Goal: Task Accomplishment & Management: Complete application form

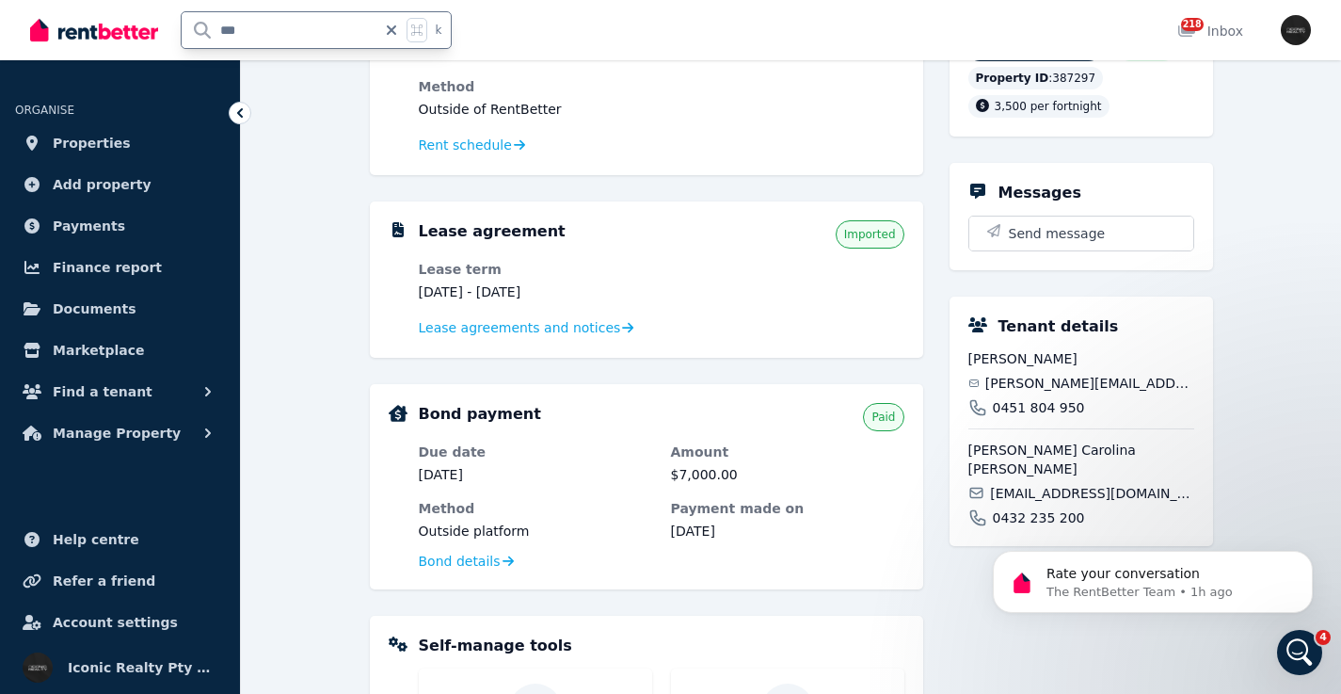
scroll to position [473, 0]
type input "*****"
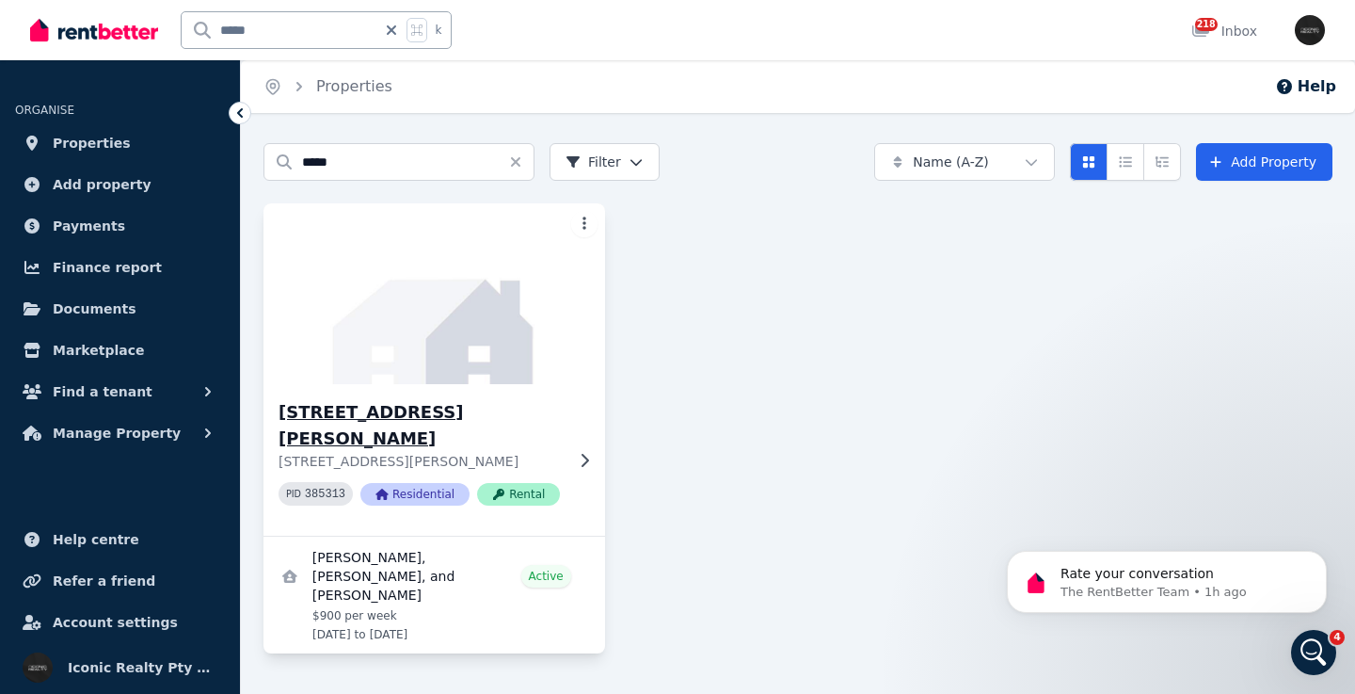
click at [585, 457] on icon at bounding box center [586, 459] width 8 height 13
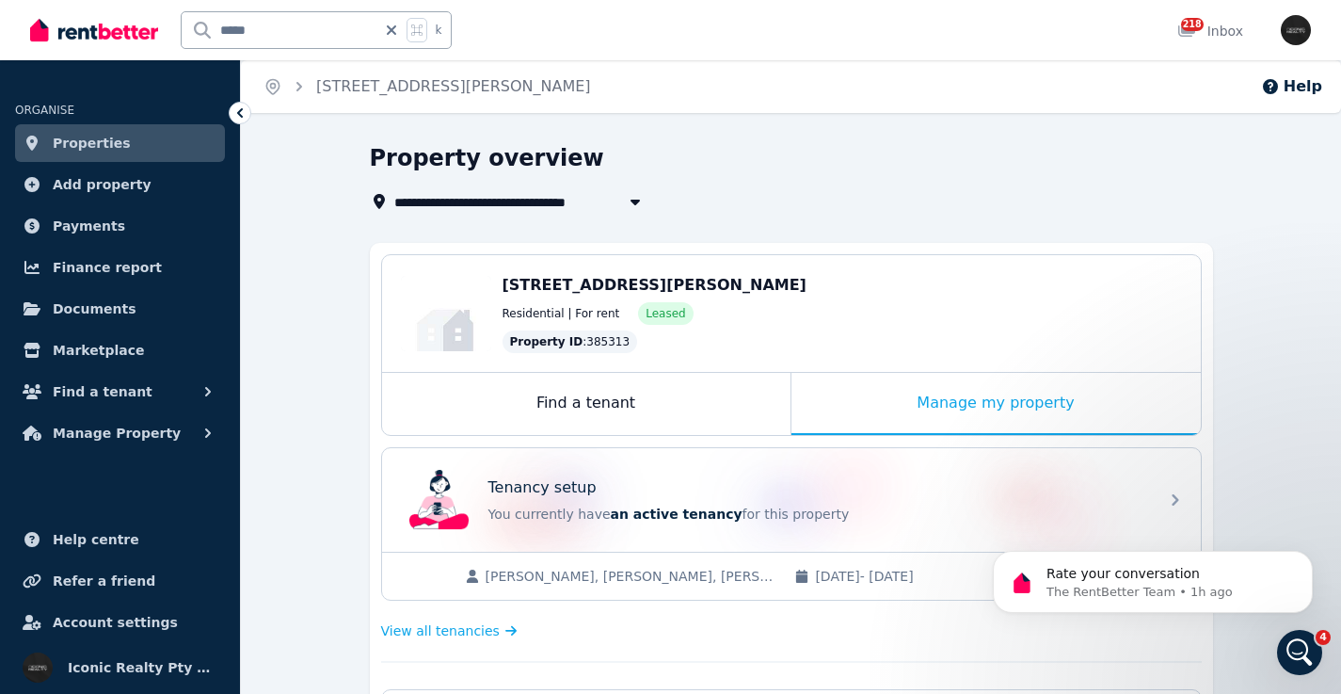
click at [1159, 495] on div "Rate your conversation The RentBetter Team • 1h ago" at bounding box center [1153, 494] width 346 height 235
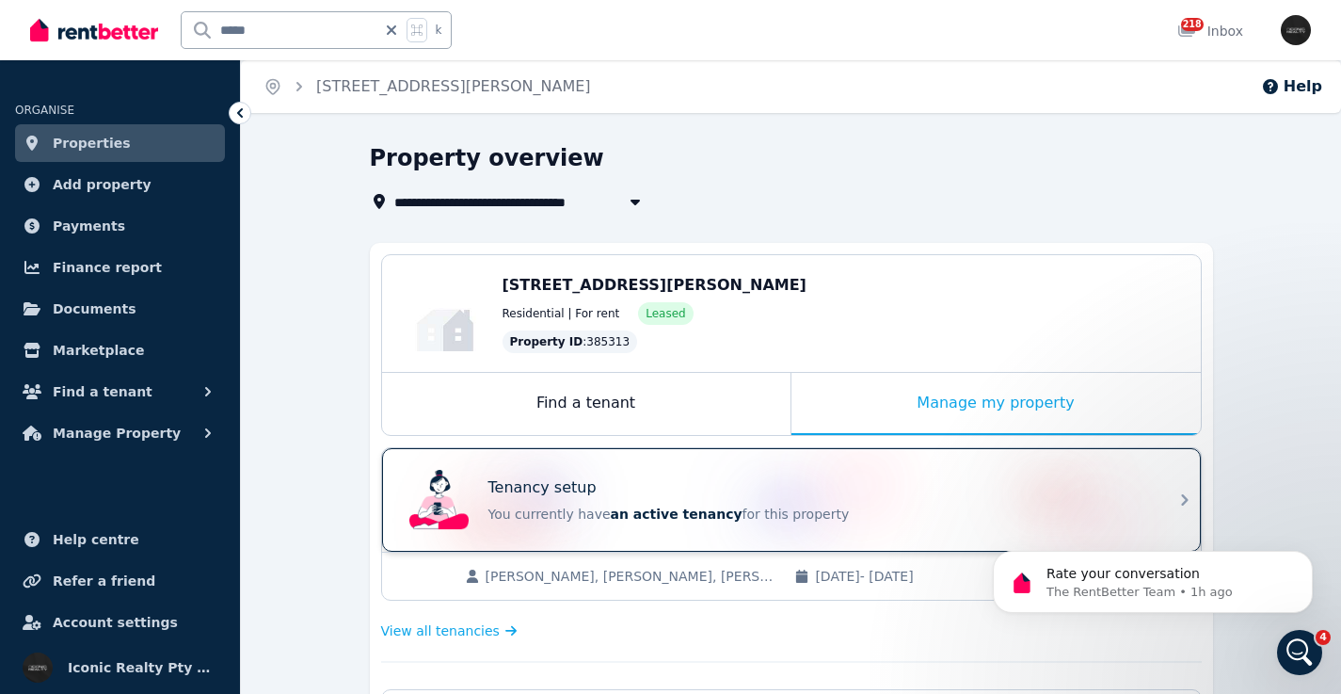
click at [1188, 499] on icon at bounding box center [1185, 500] width 23 height 23
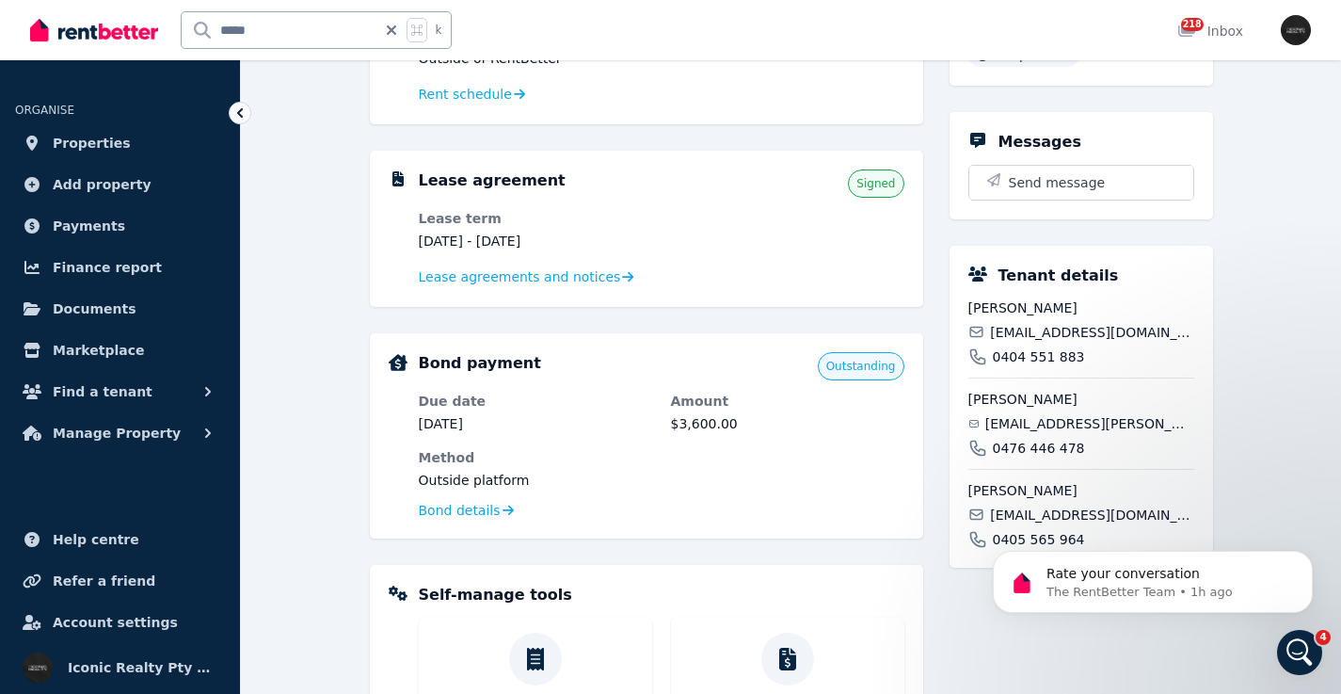
scroll to position [665, 0]
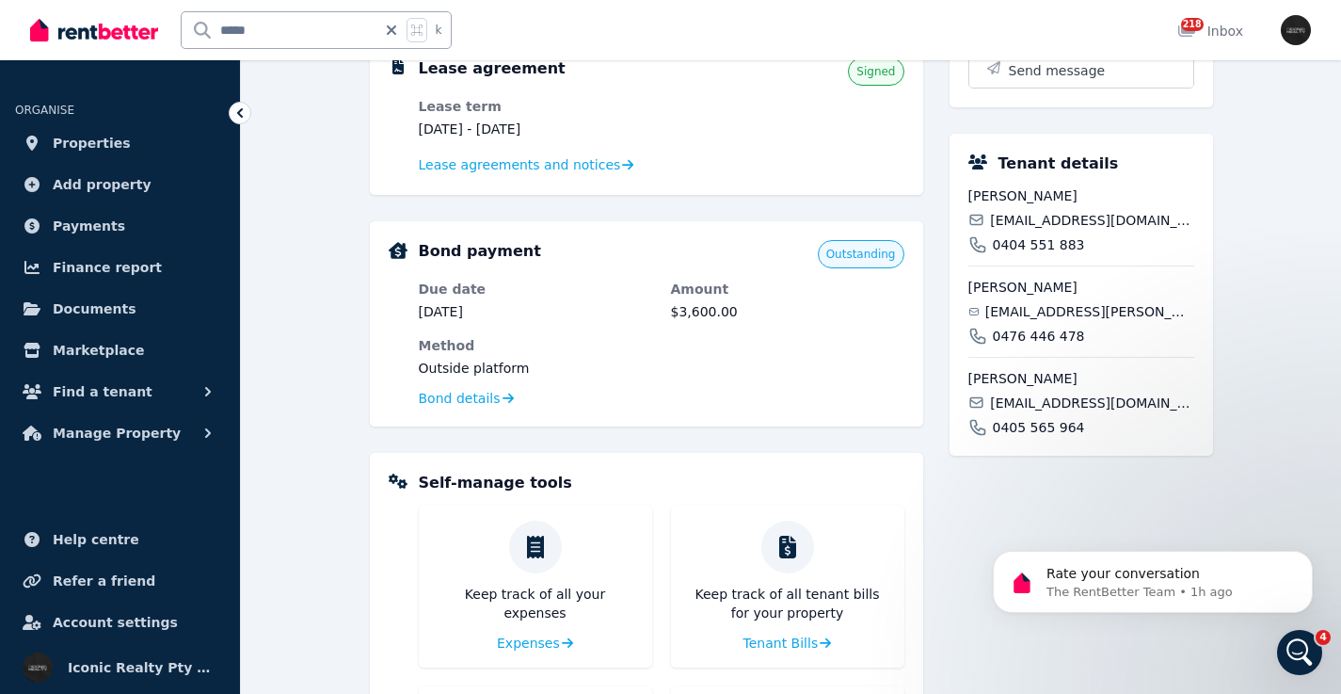
click at [1086, 219] on span "[EMAIL_ADDRESS][DOMAIN_NAME]" at bounding box center [1091, 220] width 203 height 19
copy div "[EMAIL_ADDRESS][DOMAIN_NAME]"
click at [1034, 305] on span "[EMAIL_ADDRESS][PERSON_NAME][DOMAIN_NAME]" at bounding box center [1089, 311] width 209 height 19
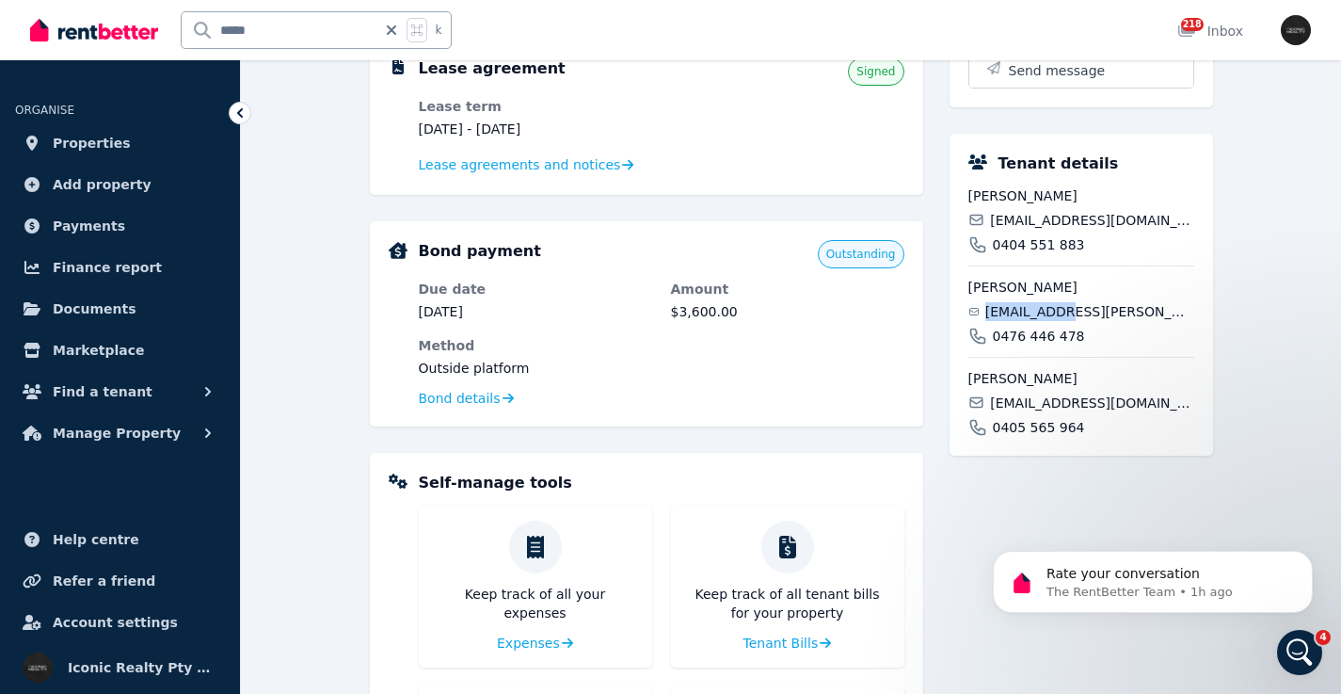
click at [1034, 305] on span "[EMAIL_ADDRESS][PERSON_NAME][DOMAIN_NAME]" at bounding box center [1089, 311] width 209 height 19
copy div "[EMAIL_ADDRESS][PERSON_NAME][DOMAIN_NAME]"
click at [1036, 398] on span "[EMAIL_ADDRESS][DOMAIN_NAME]" at bounding box center [1091, 402] width 203 height 19
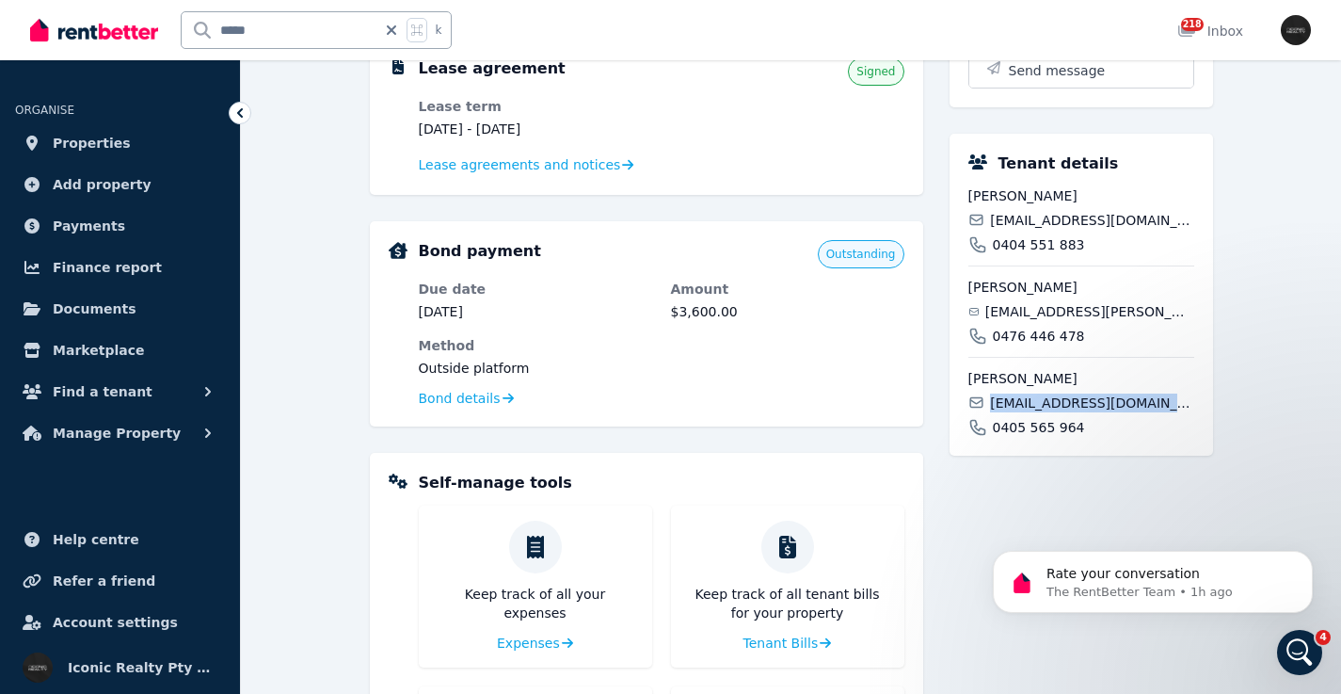
click at [1036, 398] on span "[EMAIL_ADDRESS][DOMAIN_NAME]" at bounding box center [1091, 402] width 203 height 19
copy div "[EMAIL_ADDRESS][DOMAIN_NAME]"
drag, startPoint x: 301, startPoint y: 13, endPoint x: 208, endPoint y: 25, distance: 94.0
click at [208, 25] on input "*****" at bounding box center [279, 30] width 195 height 36
drag, startPoint x: 261, startPoint y: 29, endPoint x: 194, endPoint y: 33, distance: 66.9
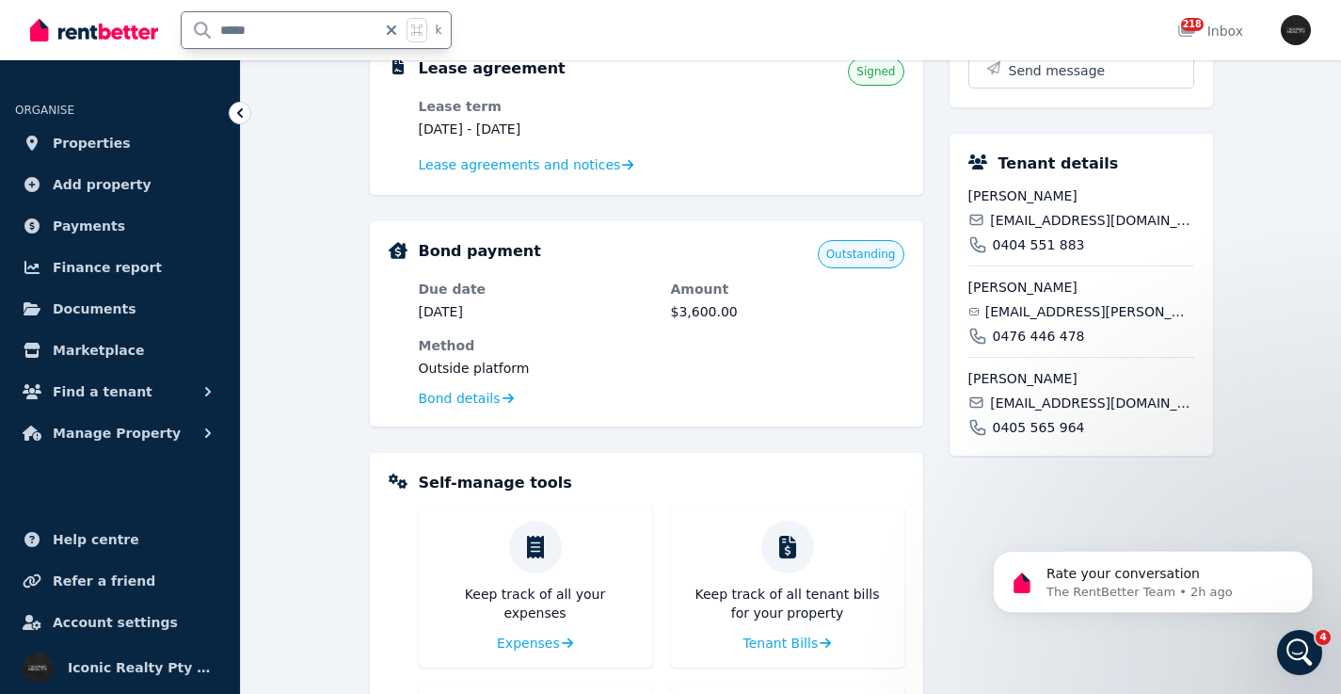
click at [193, 34] on input "*****" at bounding box center [279, 30] width 195 height 36
type input "****"
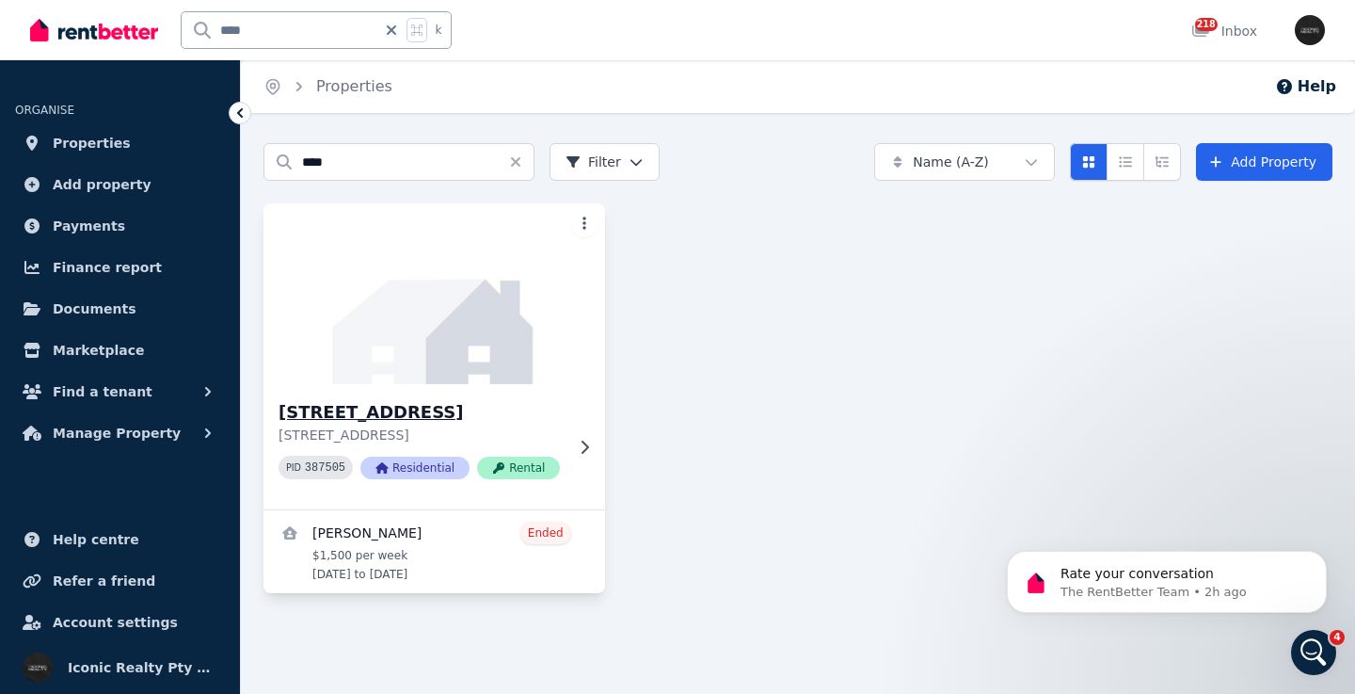
click at [493, 322] on img at bounding box center [434, 294] width 359 height 190
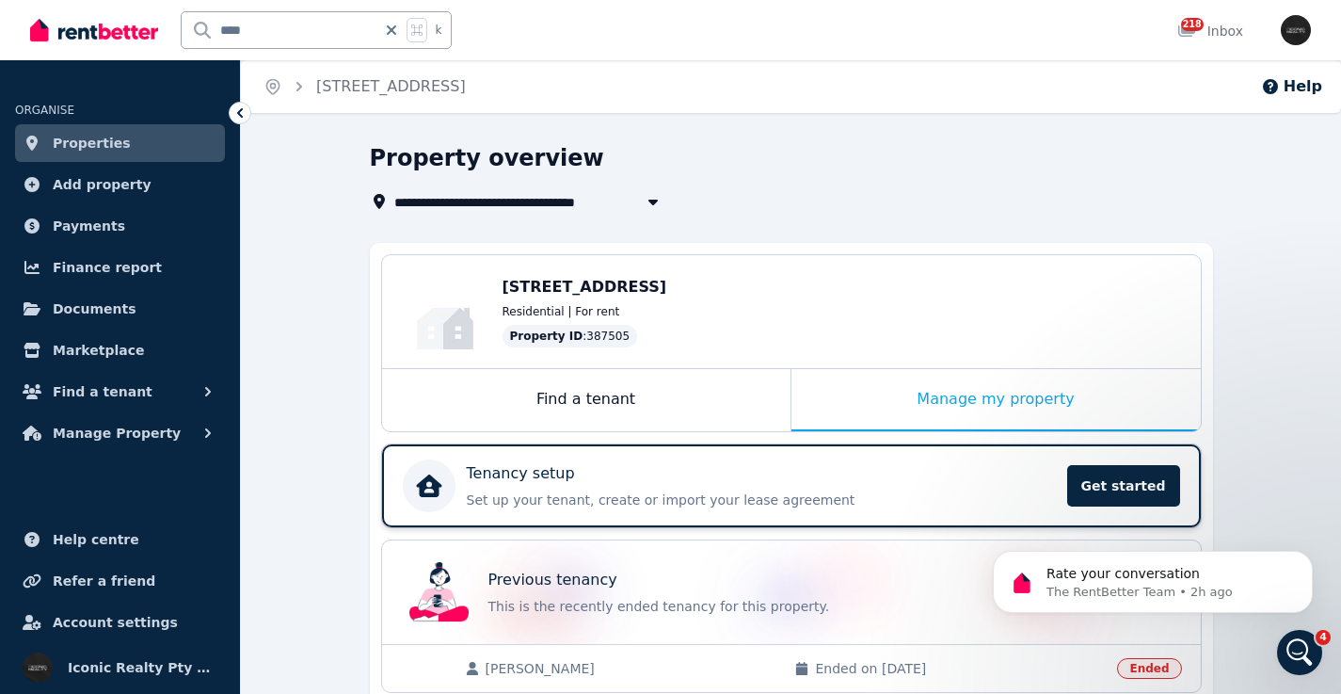
click at [814, 490] on p "Set up your tenant, create or import your lease agreement" at bounding box center [761, 499] width 589 height 19
